Goal: Information Seeking & Learning: Learn about a topic

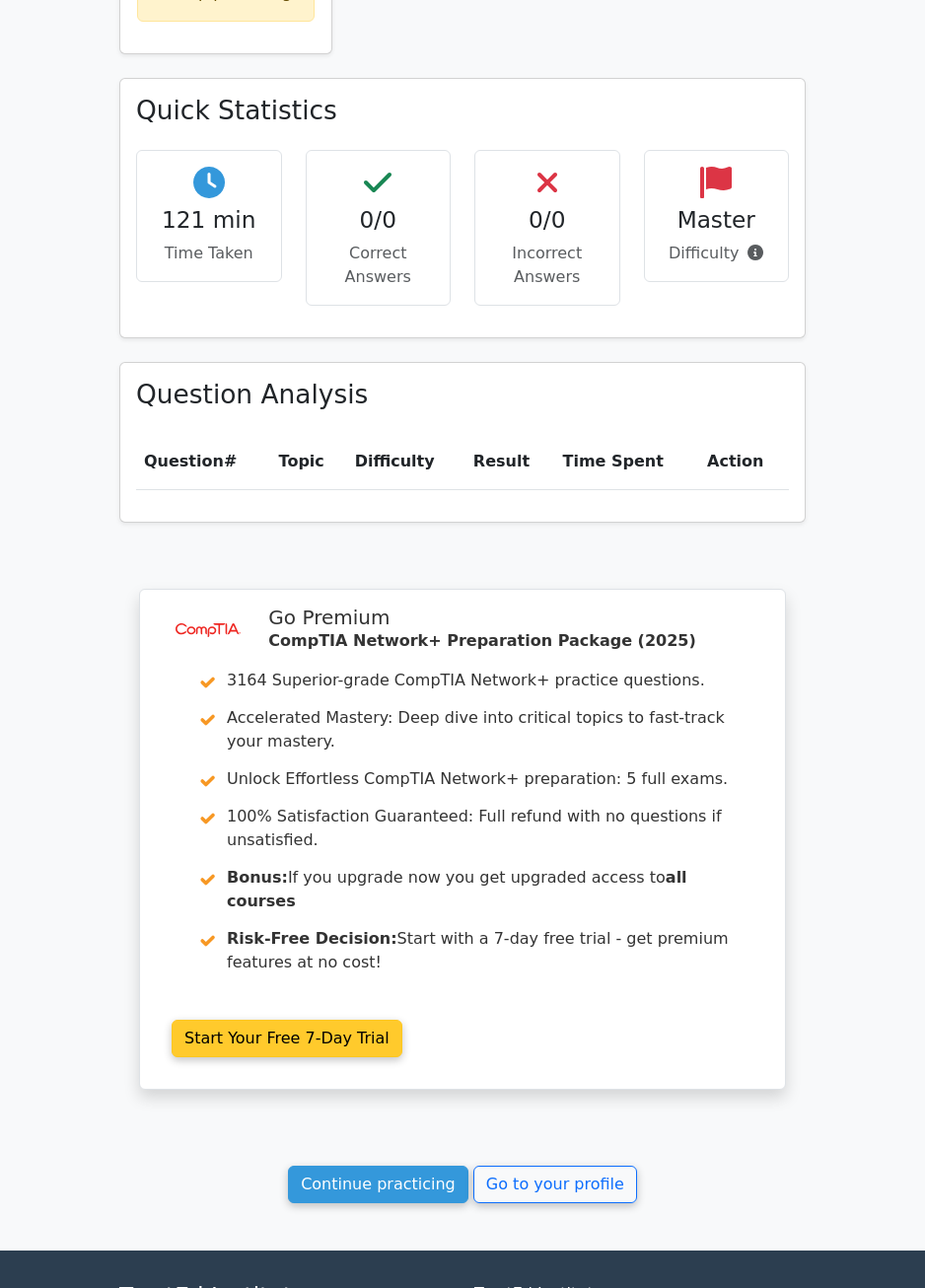
scroll to position [1105, 0]
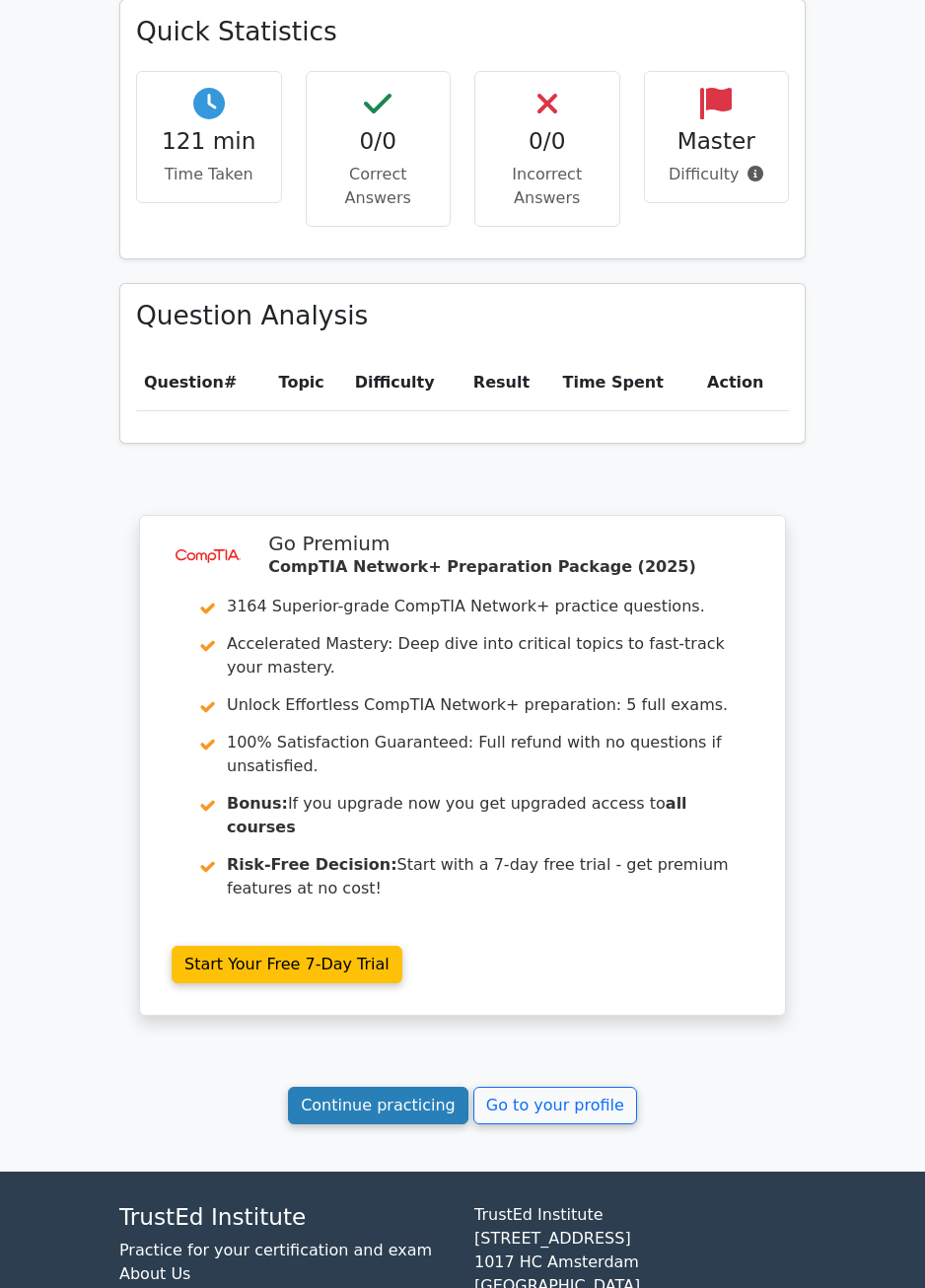
click at [409, 1087] on link "Continue practicing" at bounding box center [378, 1106] width 180 height 38
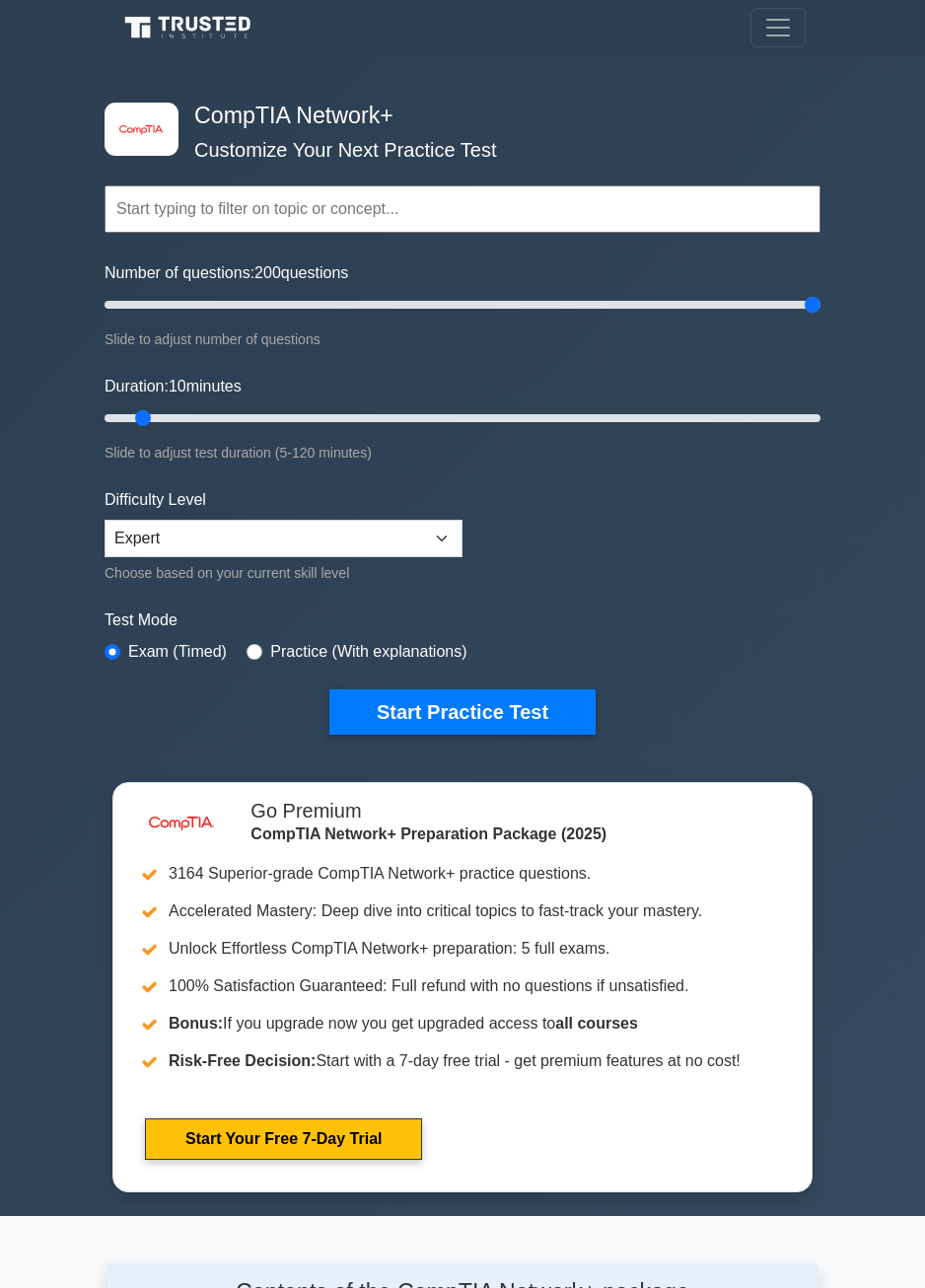
drag, startPoint x: 139, startPoint y: 295, endPoint x: 967, endPoint y: 337, distance: 829.1
type input "200"
click at [820, 317] on input "Number of questions: 200 questions" at bounding box center [462, 305] width 716 height 24
drag, startPoint x: 154, startPoint y: 411, endPoint x: 866, endPoint y: 426, distance: 712.2
type input "120"
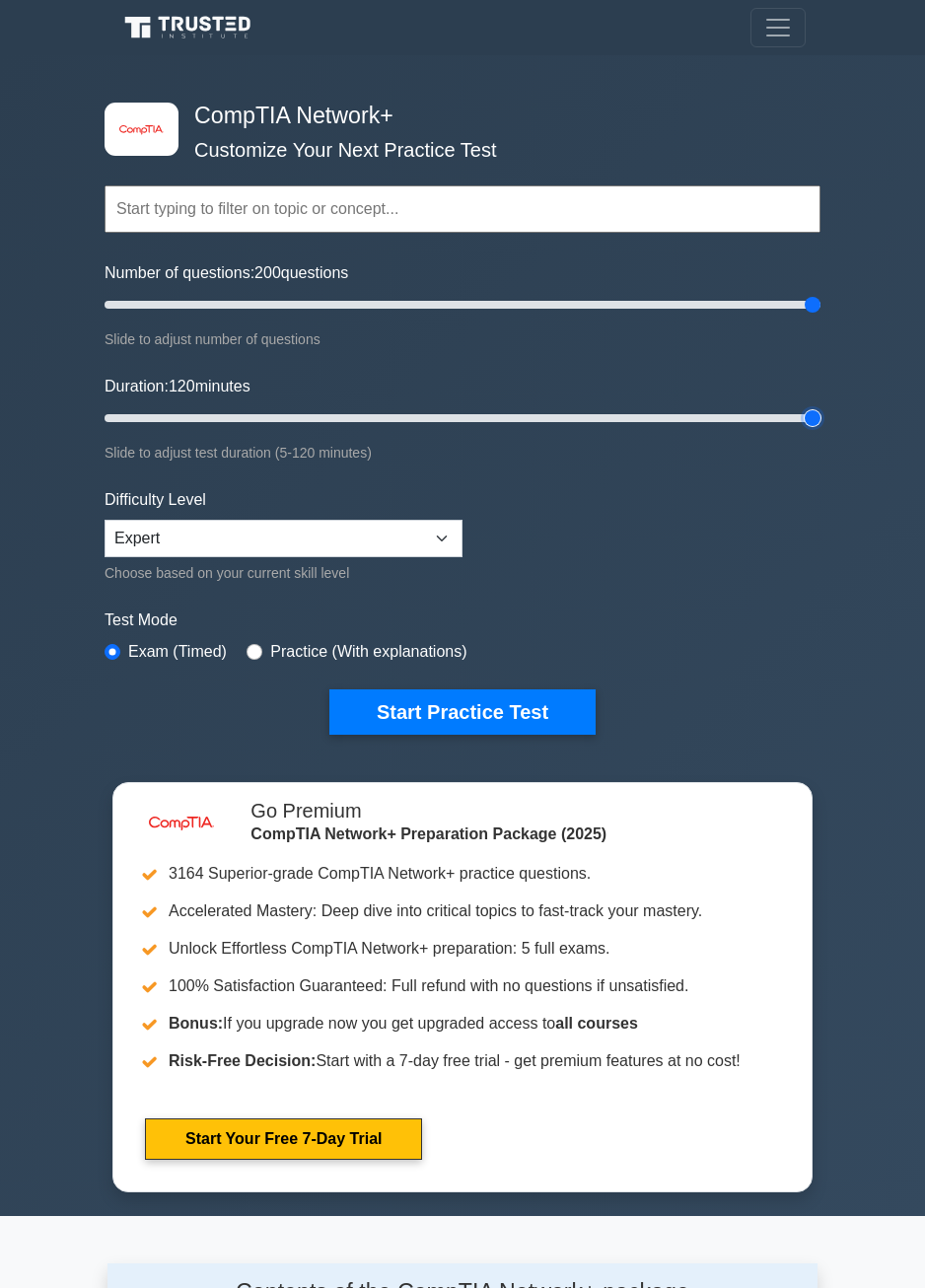
click at [820, 426] on input "Duration: 120 minutes" at bounding box center [462, 418] width 716 height 24
drag, startPoint x: 813, startPoint y: 301, endPoint x: 426, endPoint y: 303, distance: 387.0
type input "90"
click at [426, 303] on input "Number of questions: 90 questions" at bounding box center [462, 305] width 716 height 24
click at [480, 696] on button "Start Practice Test" at bounding box center [462, 712] width 266 height 46
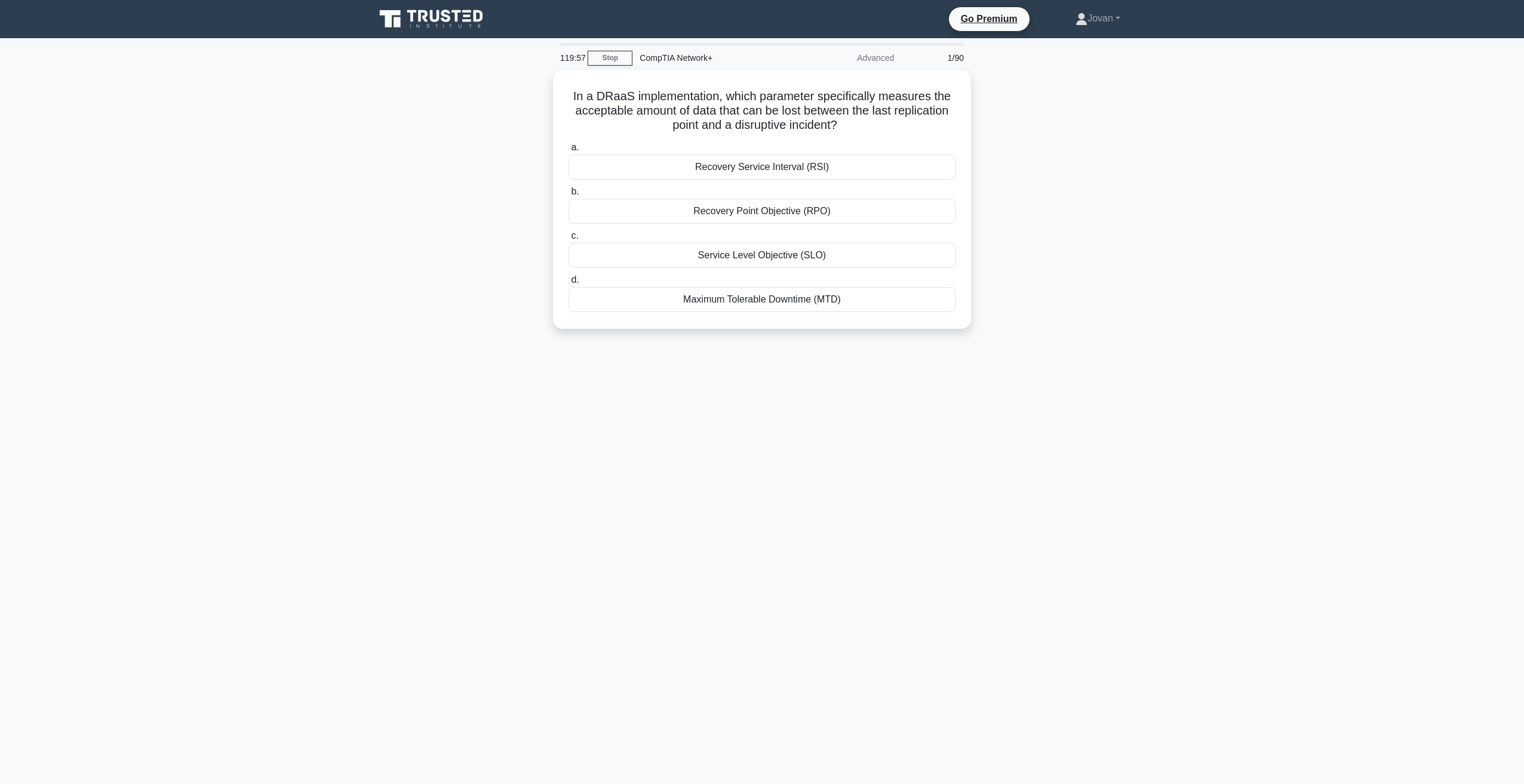
click at [569, 279] on div "In a DRaaS implementation, which parameter specifically measures the acceptable…" at bounding box center [762, 207] width 788 height 273
click at [569, 64] on main "119:49 Stop CompTIA Network+ Advanced 1/90 In a DRaaS implementation, which par…" at bounding box center [762, 411] width 1524 height 746
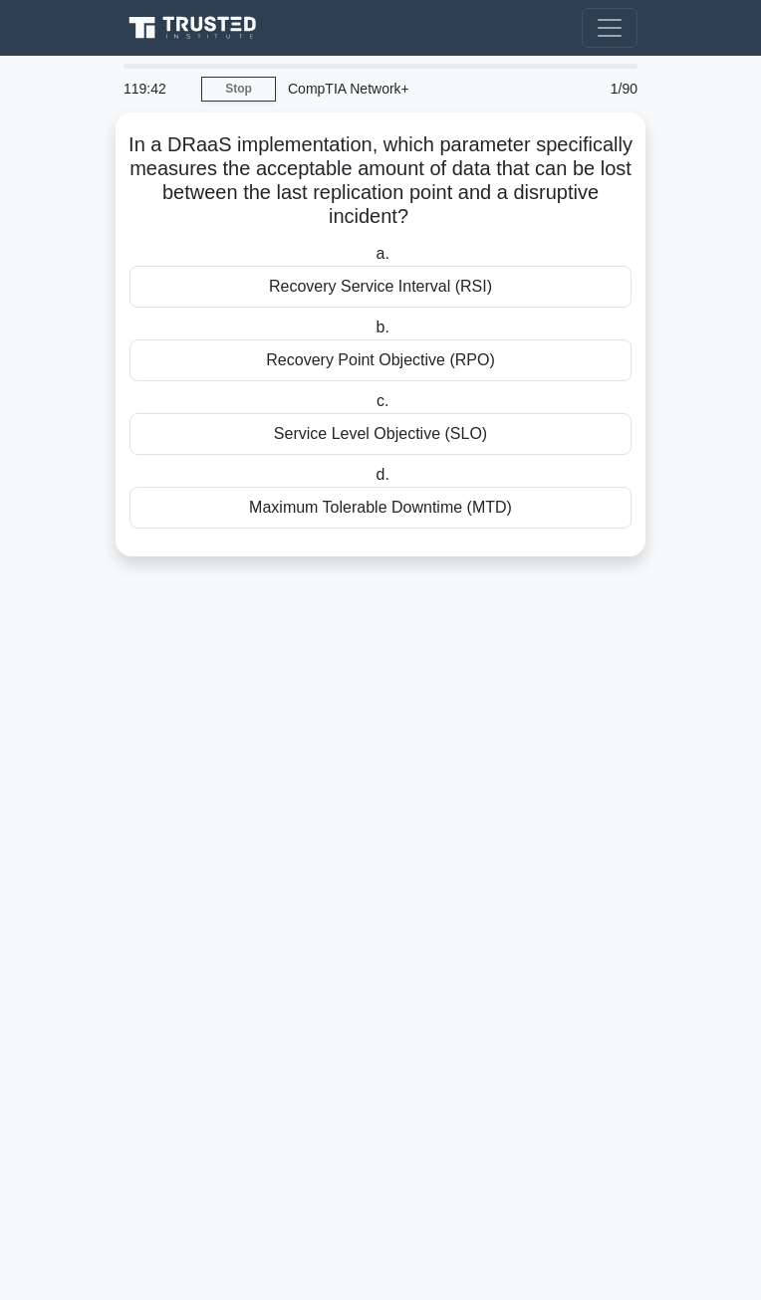
click at [685, 400] on main "119:42 Stop CompTIA Network+ Advanced 1/90 In a DRaaS implementation, which par…" at bounding box center [380, 678] width 761 height 1245
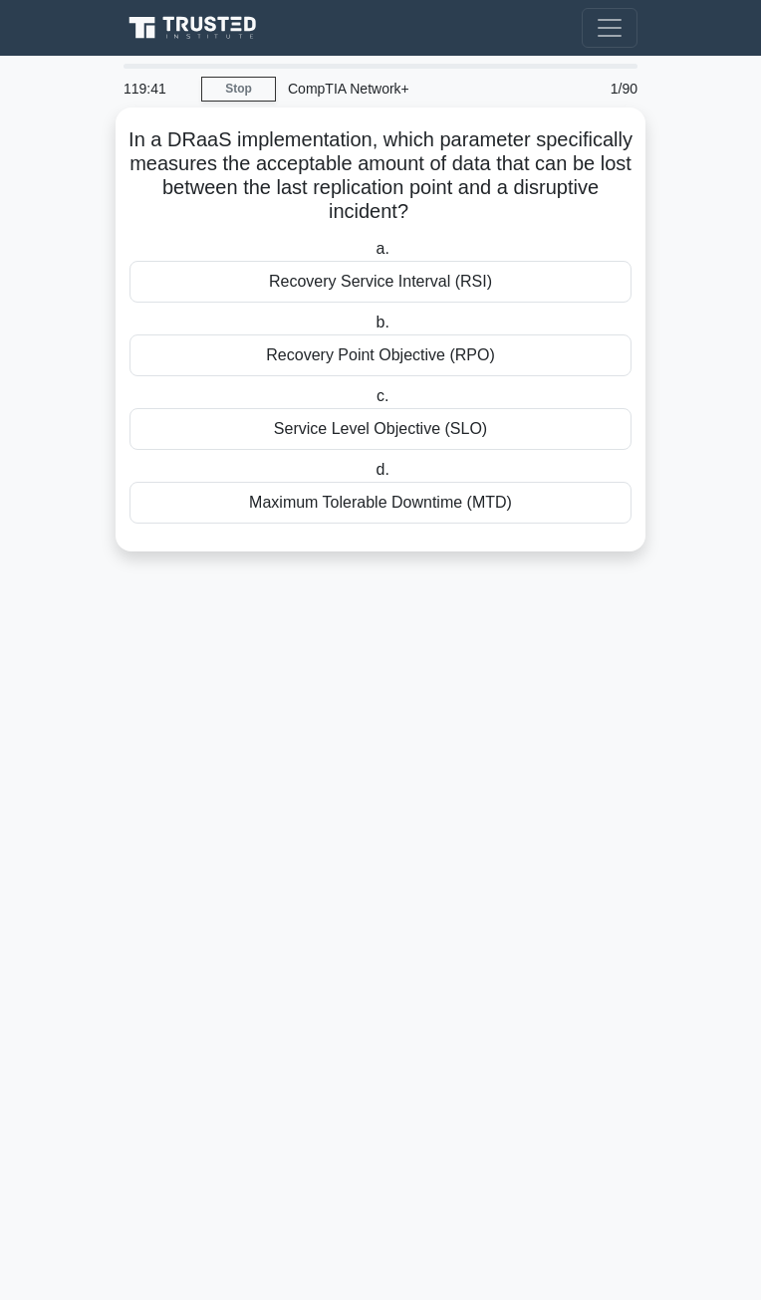
click at [485, 288] on div "Recovery Service Interval (RSI)" at bounding box center [380, 282] width 502 height 42
click at [371, 256] on input "a. Recovery Service Interval (RSI)" at bounding box center [371, 249] width 0 height 13
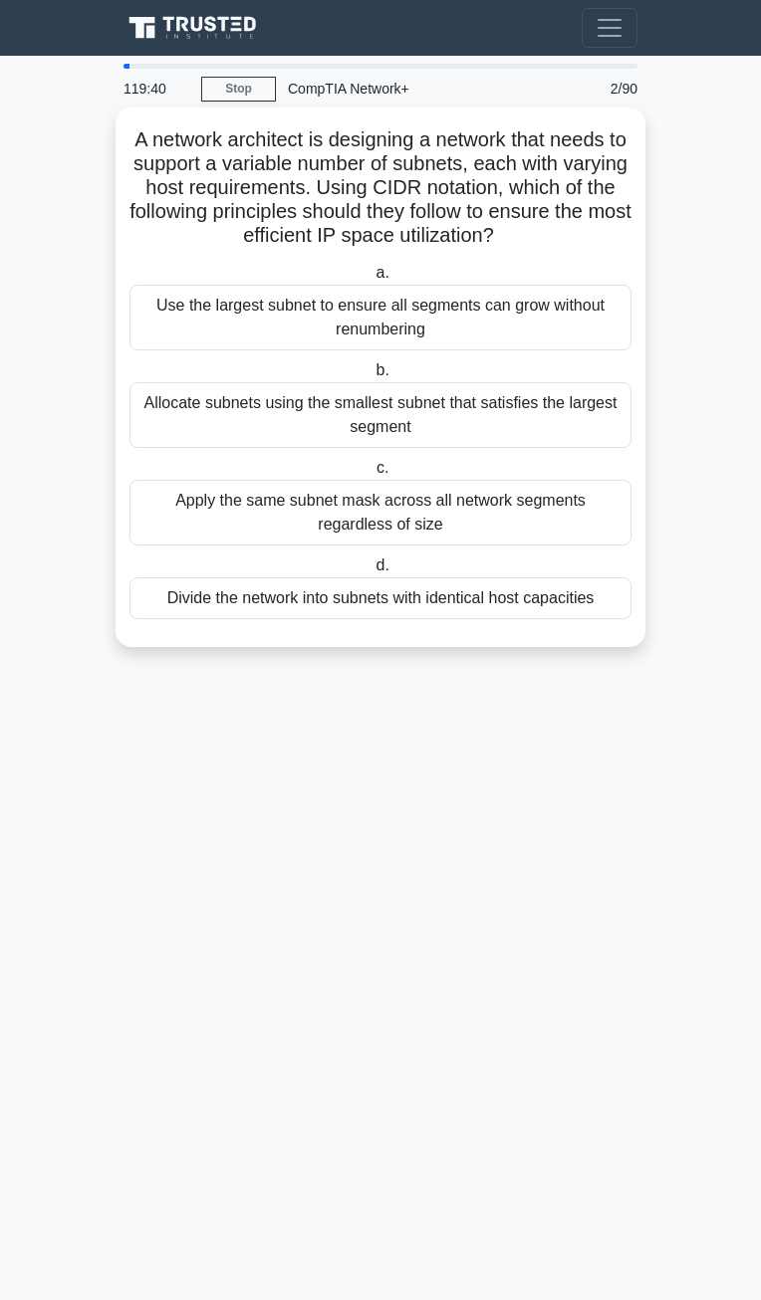
click at [472, 300] on div "Use the largest subnet to ensure all segments can grow without renumbering" at bounding box center [380, 318] width 502 height 66
click at [371, 280] on input "a. Use the largest subnet to ensure all segments can grow without renumbering" at bounding box center [371, 273] width 0 height 13
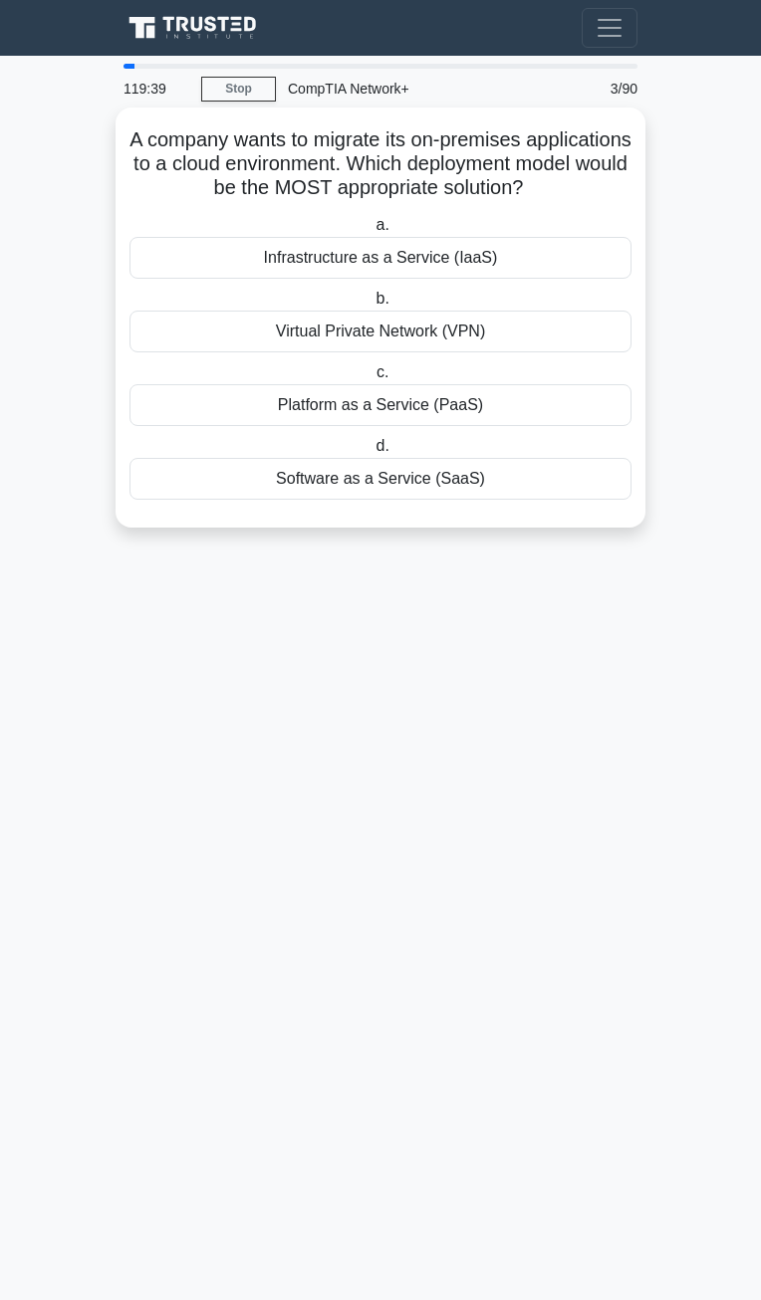
click at [458, 352] on div "Virtual Private Network (VPN)" at bounding box center [380, 332] width 502 height 42
click at [371, 306] on input "b. Virtual Private Network (VPN)" at bounding box center [371, 299] width 0 height 13
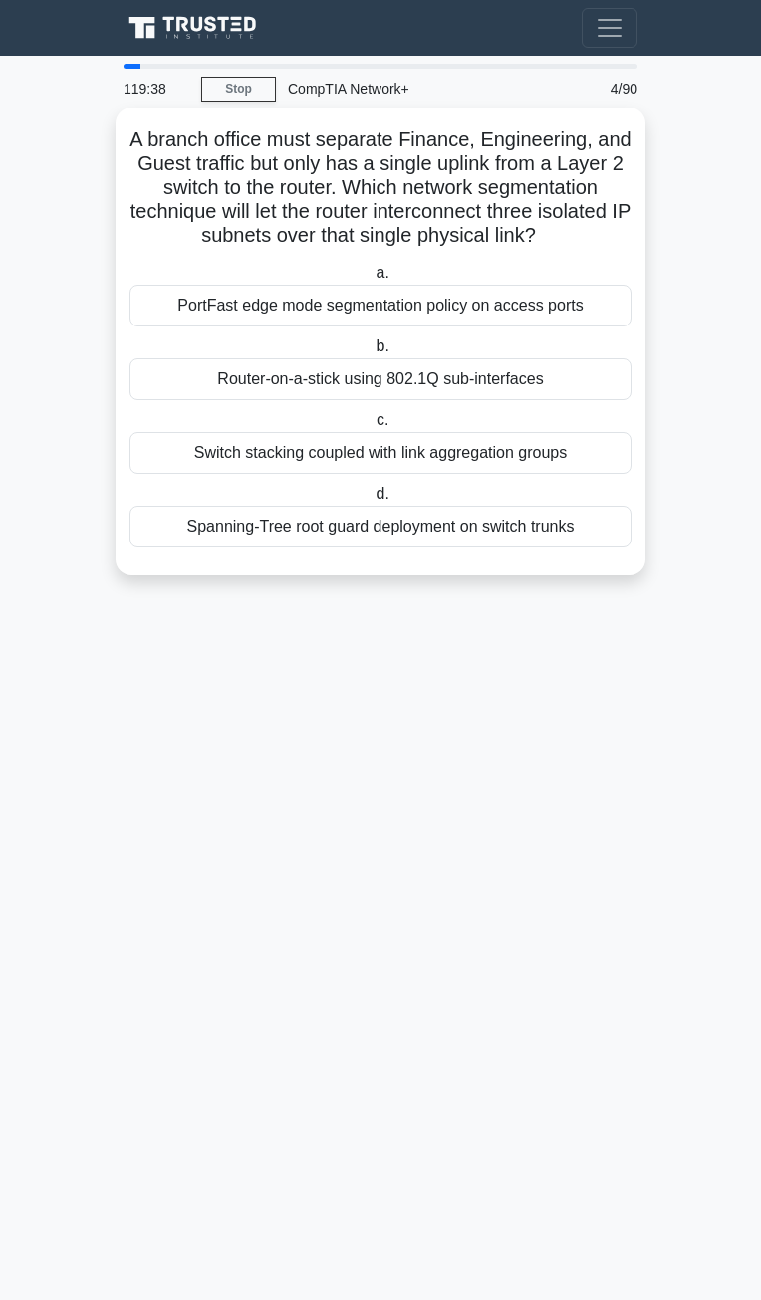
click at [444, 400] on div "Router-on-a-stick using 802.1Q sub-interfaces" at bounding box center [380, 379] width 502 height 42
click at [371, 353] on input "b. Router-on-a-stick using 802.1Q sub-interfaces" at bounding box center [371, 347] width 0 height 13
